Goal: Find specific page/section: Find specific page/section

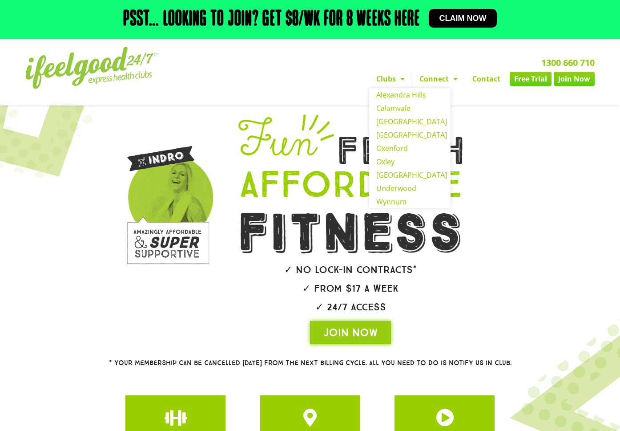
click at [393, 79] on link "Clubs" at bounding box center [390, 79] width 43 height 14
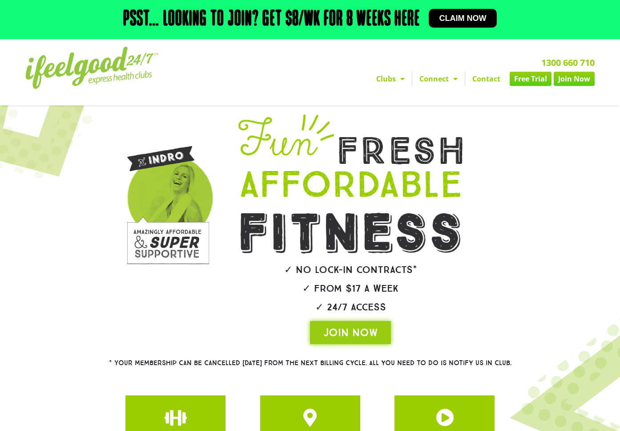
click at [393, 79] on link "Clubs" at bounding box center [390, 79] width 43 height 14
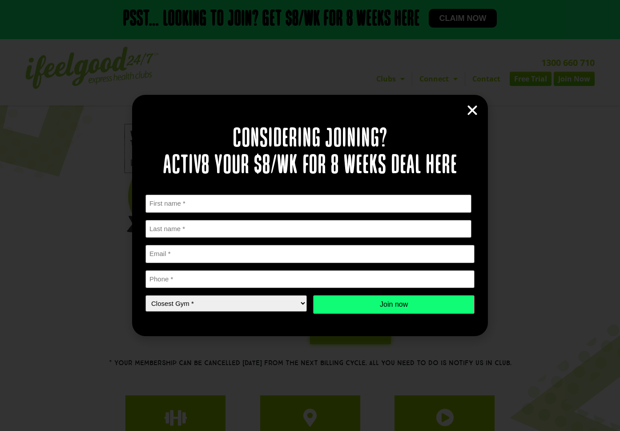
click at [467, 108] on icon "Close" at bounding box center [472, 110] width 13 height 13
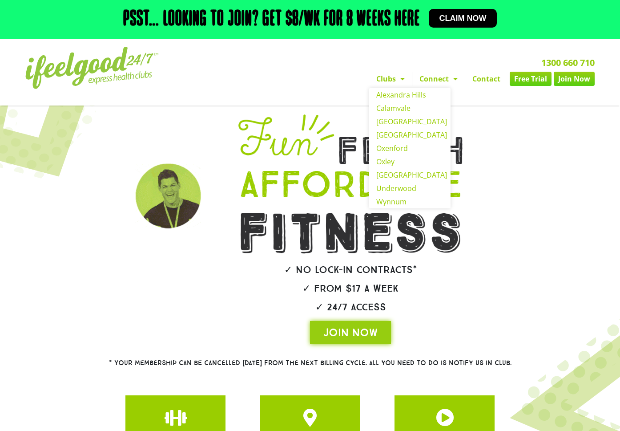
click at [395, 75] on link "Clubs" at bounding box center [390, 79] width 43 height 14
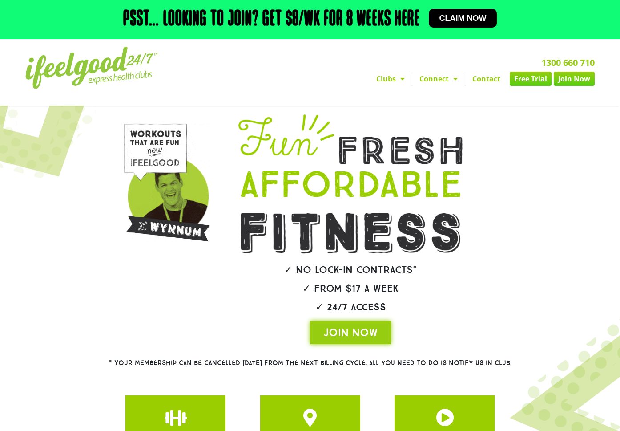
click at [395, 75] on link "Clubs" at bounding box center [390, 79] width 43 height 14
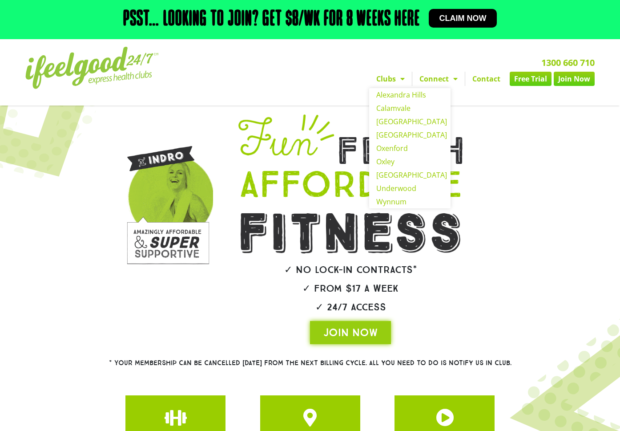
click at [399, 80] on span "Menu" at bounding box center [400, 79] width 9 height 16
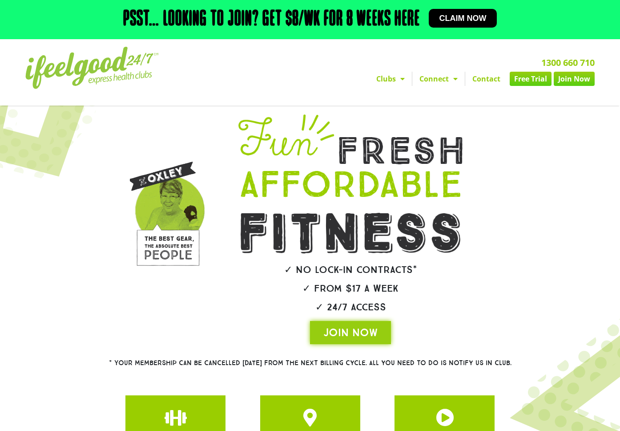
click at [399, 80] on span "Menu" at bounding box center [400, 79] width 9 height 16
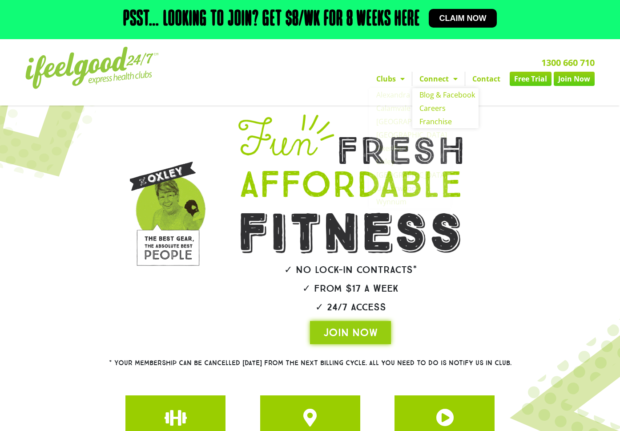
click at [449, 73] on span "Menu" at bounding box center [453, 79] width 9 height 16
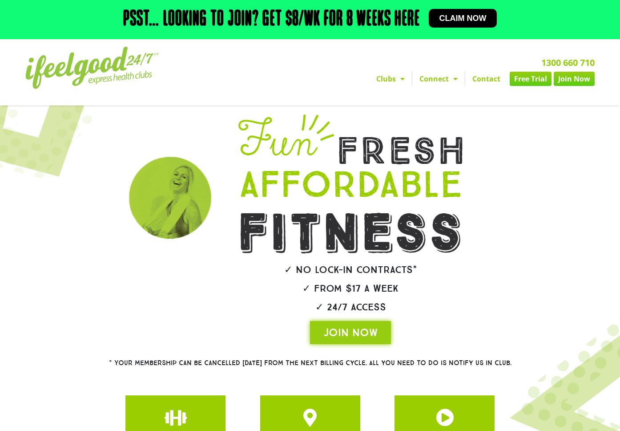
click at [397, 73] on span "Menu" at bounding box center [400, 79] width 9 height 16
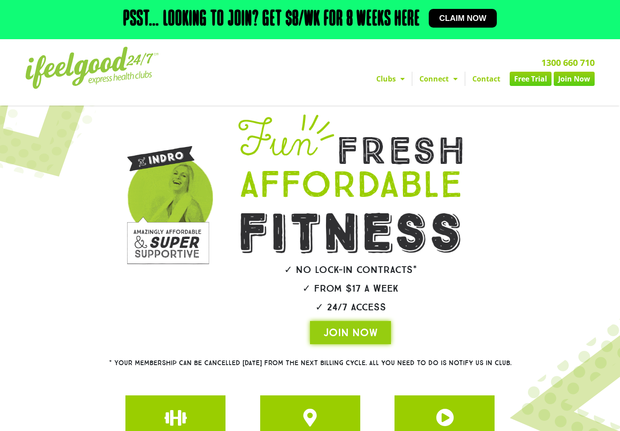
click at [392, 79] on link "Clubs" at bounding box center [390, 79] width 43 height 14
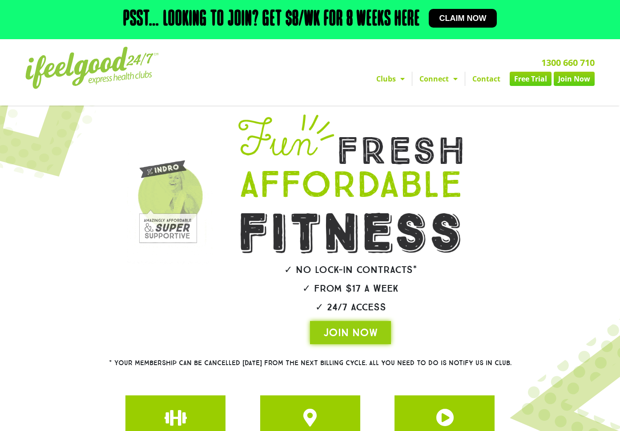
click at [406, 81] on link "Clubs" at bounding box center [390, 79] width 43 height 14
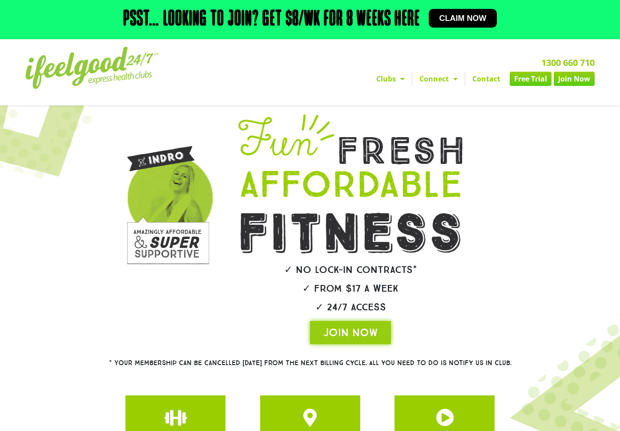
click at [400, 78] on span "Menu" at bounding box center [400, 79] width 9 height 16
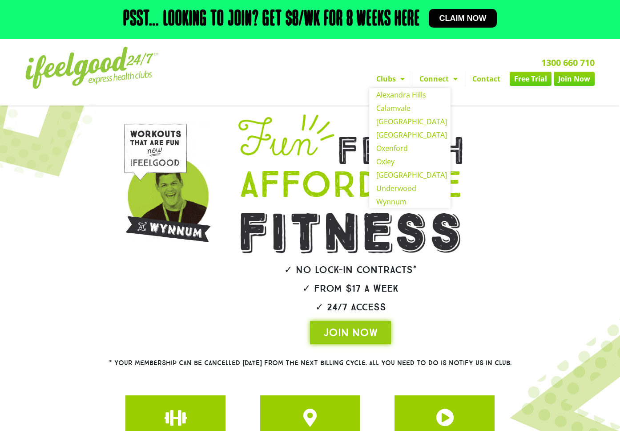
click at [402, 77] on span "Menu" at bounding box center [400, 79] width 9 height 16
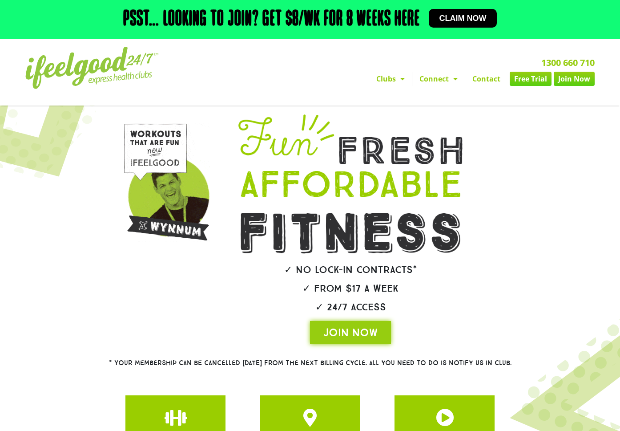
click at [402, 77] on span "Menu" at bounding box center [400, 79] width 9 height 16
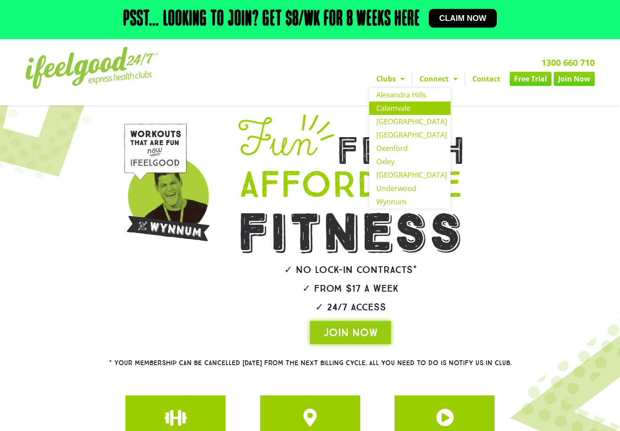
click at [392, 110] on link "Calamvale" at bounding box center [409, 107] width 81 height 13
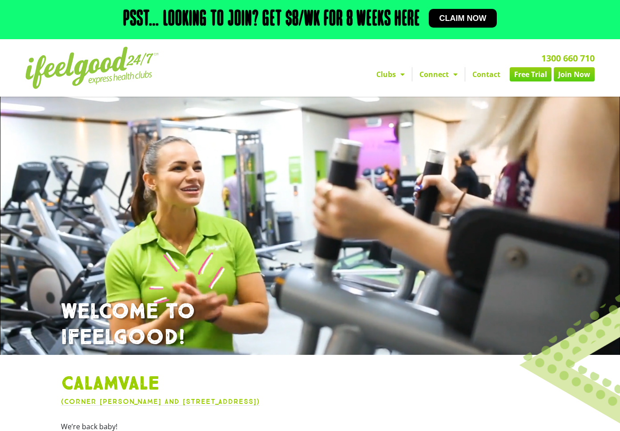
scroll to position [237, 0]
